Goal: Find specific page/section: Find specific page/section

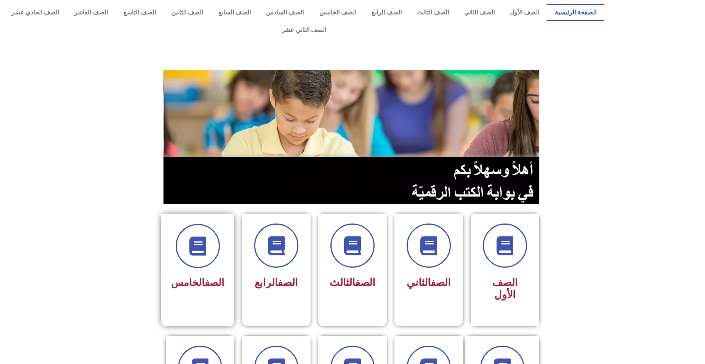
click at [221, 277] on link "الصف" at bounding box center [214, 282] width 19 height 11
click at [206, 255] on div "الصف الخامس" at bounding box center [197, 258] width 53 height 69
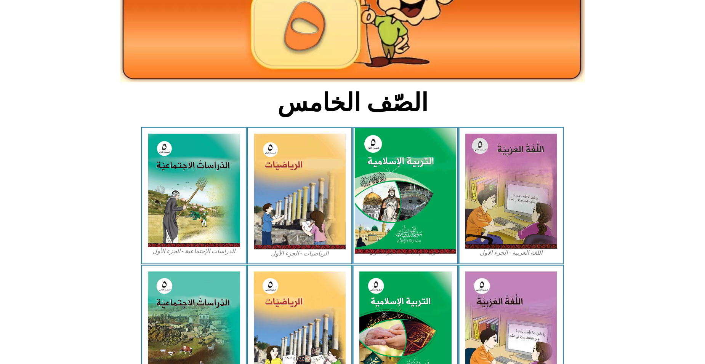
scroll to position [114, 0]
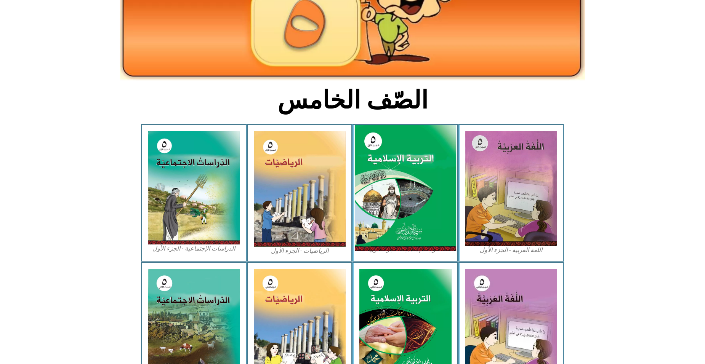
click at [419, 171] on img at bounding box center [405, 188] width 101 height 126
